Goal: Transaction & Acquisition: Book appointment/travel/reservation

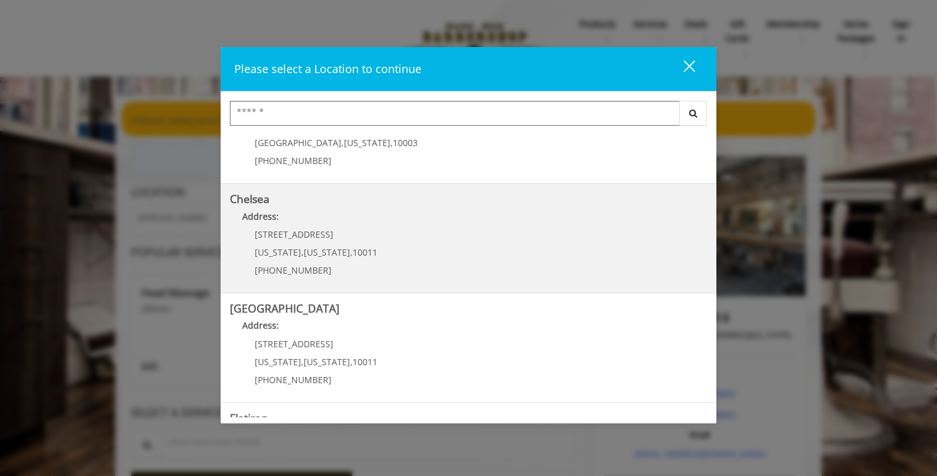
scroll to position [96, 0]
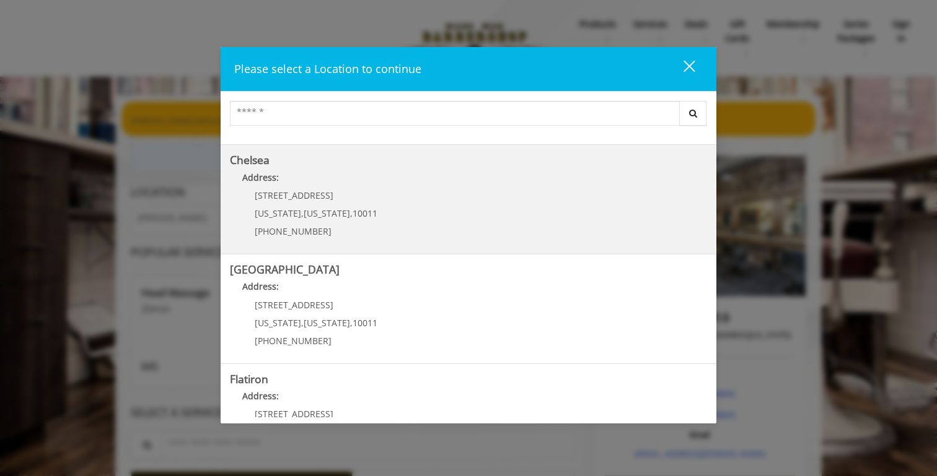
click at [364, 169] on link "Chelsea Address: [STREET_ADDRESS][US_STATE][US_STATE] (917) 639-3902" at bounding box center [468, 199] width 477 height 90
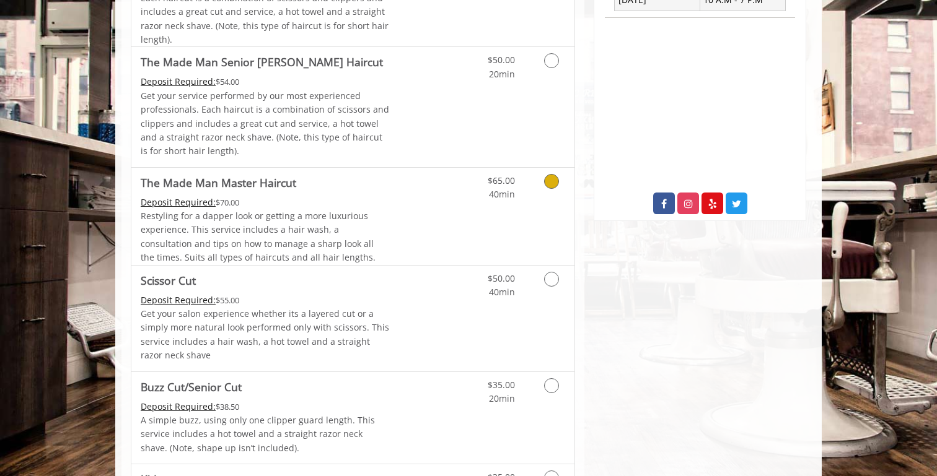
scroll to position [599, 0]
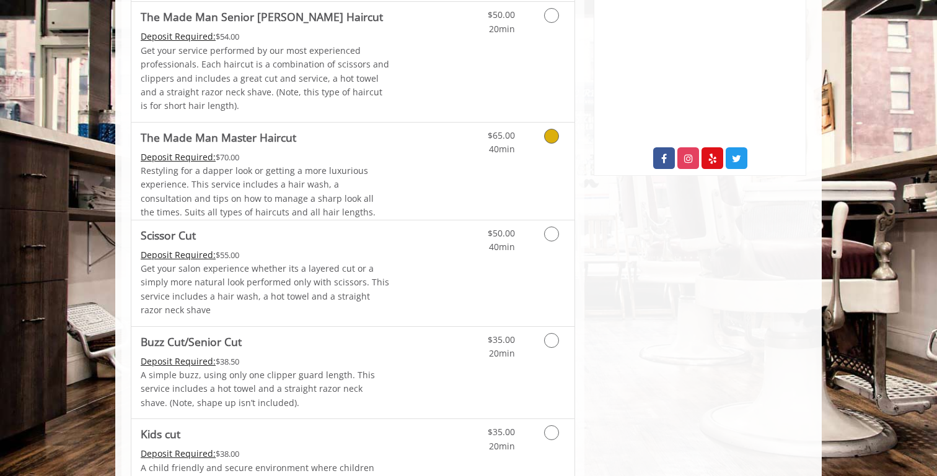
click at [427, 190] on link "Discounted Price" at bounding box center [427, 171] width 74 height 97
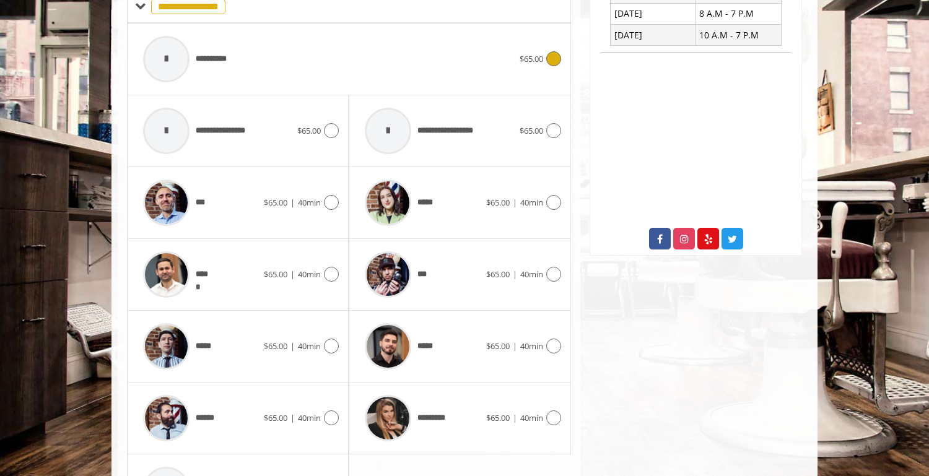
scroll to position [611, 0]
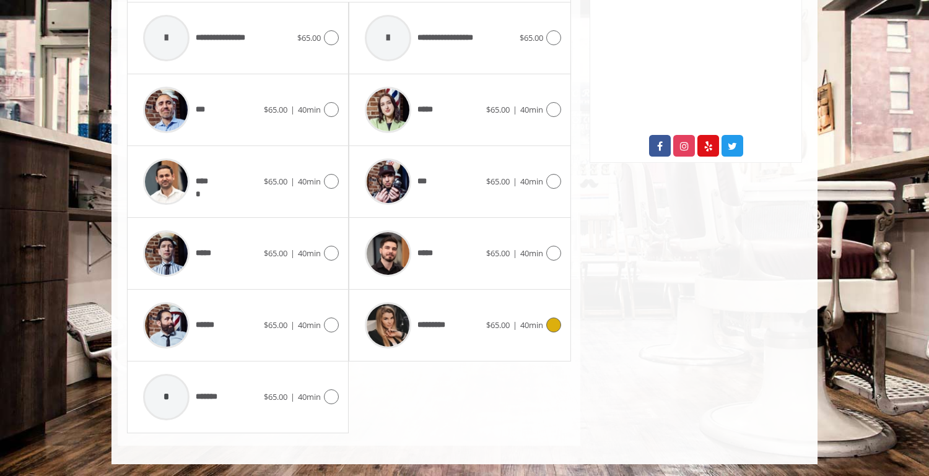
click at [443, 313] on span "*********" at bounding box center [403, 325] width 89 height 59
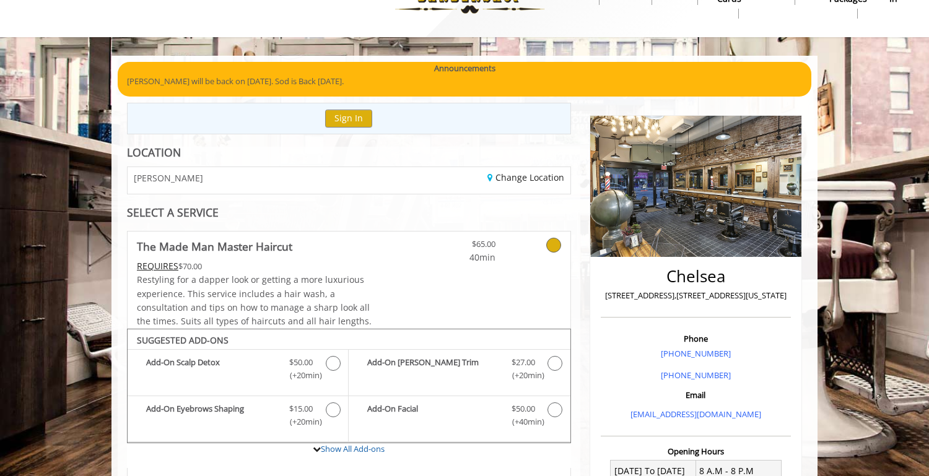
scroll to position [4, 0]
